Goal: Information Seeking & Learning: Learn about a topic

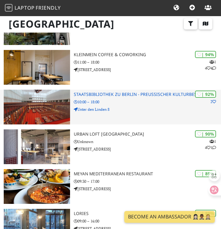
scroll to position [57, 0]
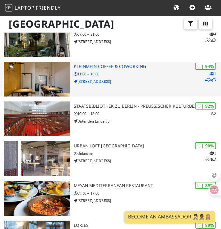
click at [132, 80] on p "Waldeyerstraße 9" at bounding box center [147, 81] width 147 height 6
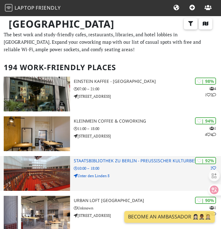
scroll to position [0, 0]
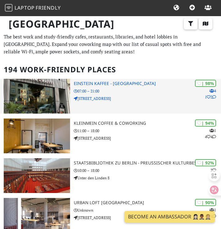
click at [95, 85] on h3 "Einstein Kaffee - [GEOGRAPHIC_DATA]" at bounding box center [147, 83] width 147 height 5
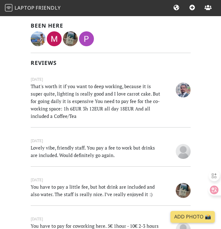
scroll to position [198, 0]
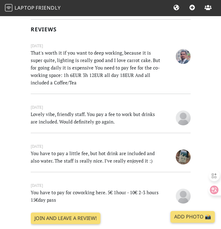
click at [114, 79] on p "That's worth it if you want to deep working, because it is super quite, lightin…" at bounding box center [97, 67] width 140 height 37
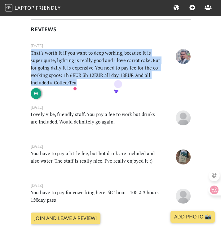
click at [30, 85] on div at bounding box center [30, 85] width 0 height 0
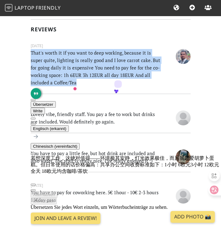
click at [63, 77] on p "That's worth it if you want to deep working, because it is super quite, lightin…" at bounding box center [97, 67] width 140 height 37
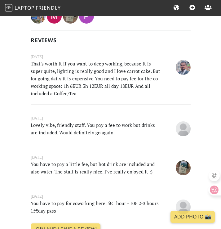
scroll to position [178, 0]
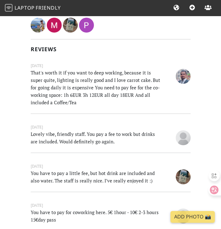
click at [76, 95] on p "That's worth it if you want to deep working, because it is super quite, lightin…" at bounding box center [97, 87] width 140 height 37
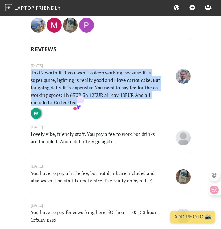
click at [30, 105] on div at bounding box center [30, 105] width 0 height 0
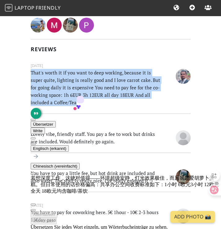
click at [44, 90] on p "That's worth it if you want to deep working, because it is super quite, lightin…" at bounding box center [97, 87] width 140 height 37
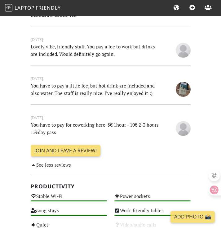
scroll to position [267, 0]
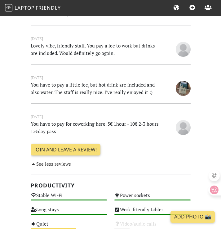
click at [46, 131] on p "You have to pay for coworking here. 5€ 1hour - 10€ 2-3 hours 15€day pass" at bounding box center [97, 127] width 140 height 15
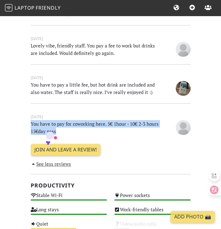
click at [91, 133] on p "You have to pay for coworking here. 5€ 1hour - 10€ 2-3 hours 15€day pass" at bounding box center [97, 127] width 140 height 15
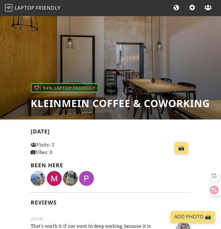
scroll to position [0, 0]
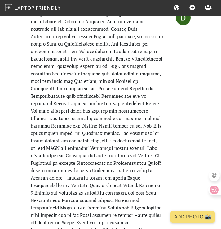
scroll to position [237, 0]
click at [214, 189] on div at bounding box center [212, 189] width 17 height 11
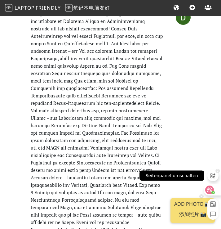
click at [216, 167] on div "Seitenpanel umschalten" at bounding box center [212, 175] width 11 height 17
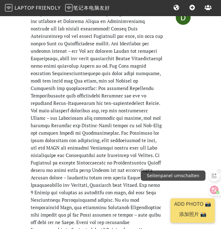
click at [216, 167] on div "Seitenpanel umschalten" at bounding box center [214, 175] width 11 height 17
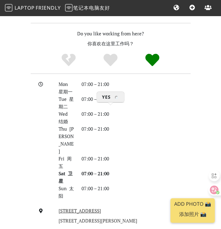
scroll to position [1090, 0]
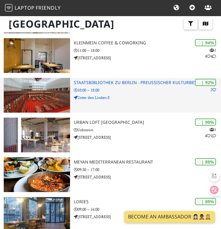
scroll to position [86, 0]
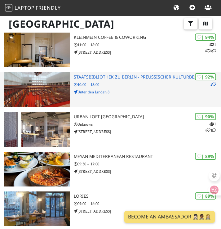
click at [103, 78] on h3 "Staatsbibliothek zu Berlin - Preußischer Kulturbesitz" at bounding box center [147, 76] width 147 height 5
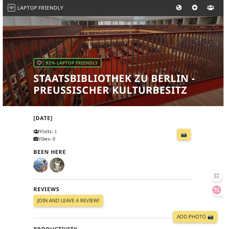
scroll to position [33, 0]
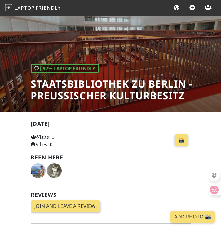
click at [104, 95] on h1 "Staatsbibliothek zu Berlin - Preußischer Kulturbesitz" at bounding box center [126, 90] width 191 height 24
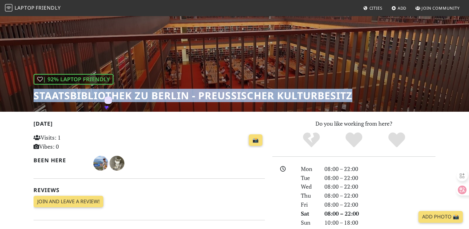
click at [83, 98] on h1 "Staatsbibliothek zu Berlin - Preußischer Kulturbesitz" at bounding box center [192, 96] width 319 height 12
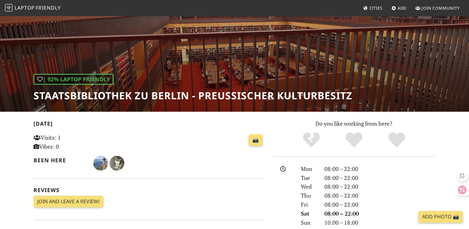
click at [83, 98] on h1 "Staatsbibliothek zu Berlin - Preußischer Kulturbesitz" at bounding box center [192, 96] width 319 height 12
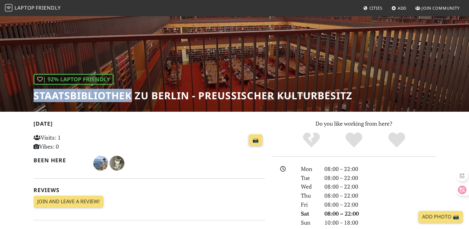
click at [83, 98] on h1 "Staatsbibliothek zu Berlin - Preußischer Kulturbesitz" at bounding box center [192, 96] width 319 height 12
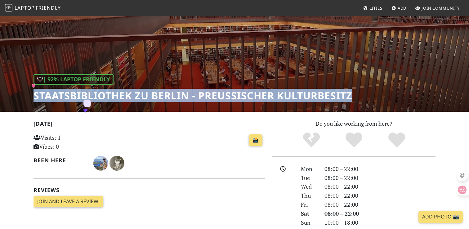
click at [95, 99] on h1 "Staatsbibliothek zu Berlin - Preußischer Kulturbesitz" at bounding box center [192, 96] width 319 height 12
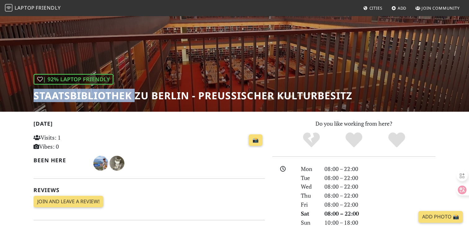
drag, startPoint x: 34, startPoint y: 96, endPoint x: 137, endPoint y: 95, distance: 103.0
click at [137, 95] on h1 "Staatsbibliothek zu Berlin - Preußischer Kulturbesitz" at bounding box center [192, 96] width 319 height 12
copy h1 "Staatsbibliothek"
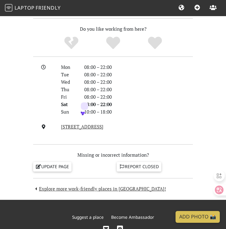
scroll to position [533, 0]
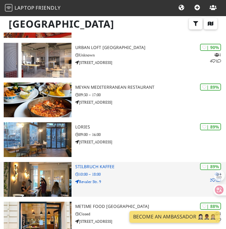
scroll to position [154, 0]
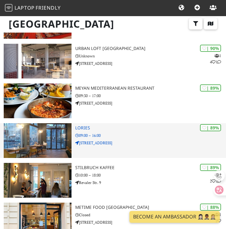
click at [131, 133] on p "09:00 – 16:00" at bounding box center [150, 135] width 151 height 6
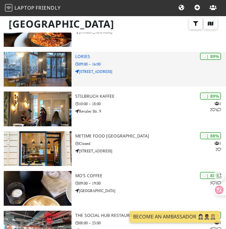
scroll to position [226, 0]
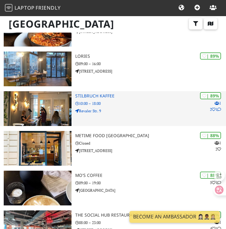
click at [121, 108] on p "Revaler Str. 9" at bounding box center [150, 111] width 151 height 6
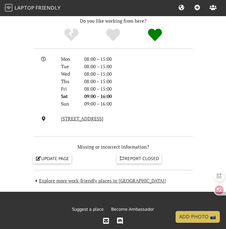
scroll to position [526, 0]
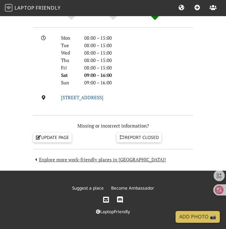
click at [93, 100] on link "Fennstraße 24, 12439, Berlin" at bounding box center [82, 97] width 42 height 6
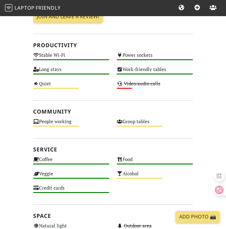
scroll to position [0, 0]
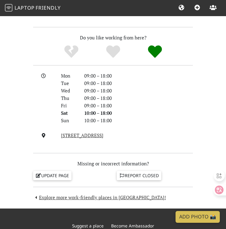
scroll to position [542, 0]
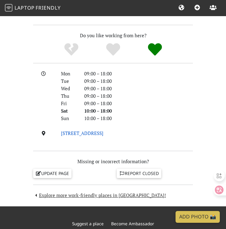
click at [104, 135] on link "[STREET_ADDRESS]" at bounding box center [82, 133] width 42 height 6
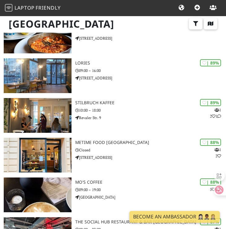
scroll to position [226, 0]
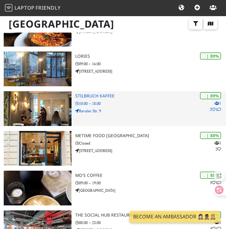
click at [139, 111] on p "Revaler Str. 9" at bounding box center [150, 111] width 151 height 6
click at [108, 94] on h3 "Stilbruch Kaffee" at bounding box center [150, 95] width 151 height 5
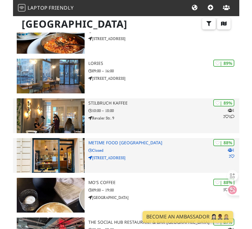
scroll to position [214, 0]
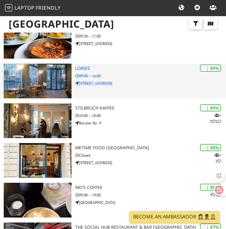
click at [123, 89] on div "| 89% Lories 09:00 – 16:00 Fennstraße 24" at bounding box center [150, 81] width 151 height 35
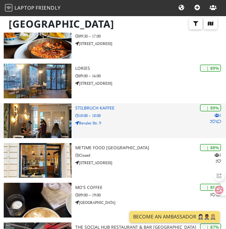
click at [102, 115] on p "10:00 – 18:00" at bounding box center [150, 116] width 151 height 6
click at [96, 110] on h3 "Stilbruch Kaffee" at bounding box center [150, 107] width 151 height 5
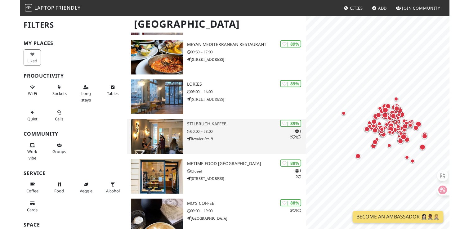
scroll to position [211, 0]
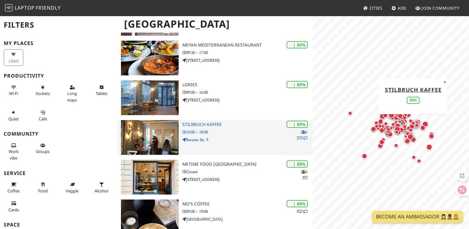
click at [211, 120] on div "| 89% 1 2 1 Stilbruch Kaffee 10:00 – 18:00 Revaler Str. 9" at bounding box center [247, 137] width 130 height 35
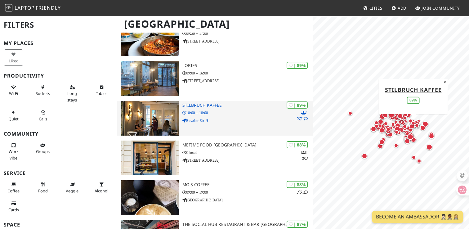
scroll to position [231, 0]
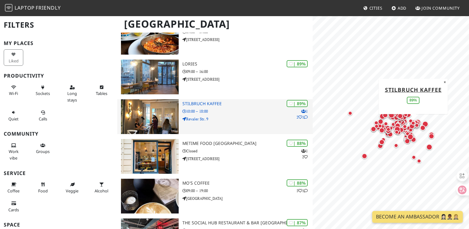
click at [209, 116] on p "Revaler Str. 9" at bounding box center [247, 119] width 130 height 6
click at [206, 116] on p "Revaler Str. 9" at bounding box center [247, 119] width 130 height 6
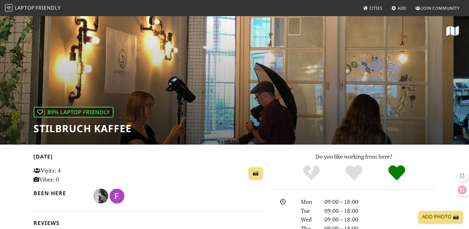
click at [371, 78] on div "| 89% Laptop Friendly Stilbruch Kaffee" at bounding box center [234, 80] width 469 height 129
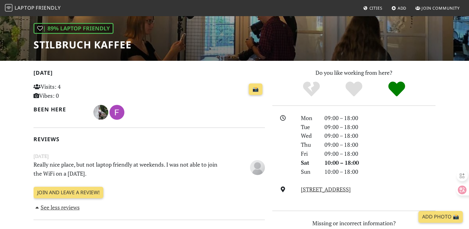
scroll to position [172, 0]
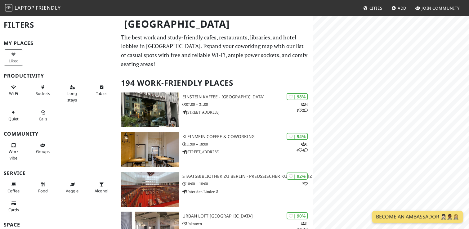
scroll to position [231, 0]
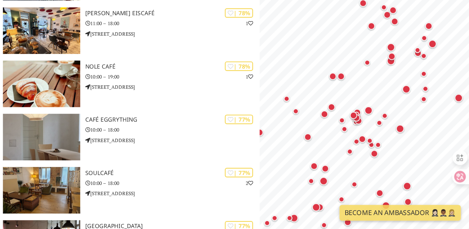
scroll to position [1259, 0]
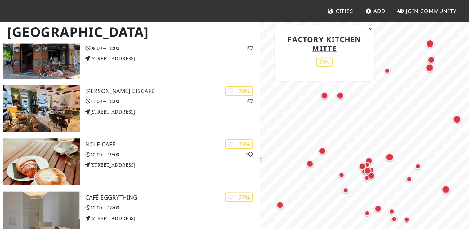
click at [362, 71] on div "Map marker" at bounding box center [361, 72] width 6 height 6
